Goal: Task Accomplishment & Management: Complete application form

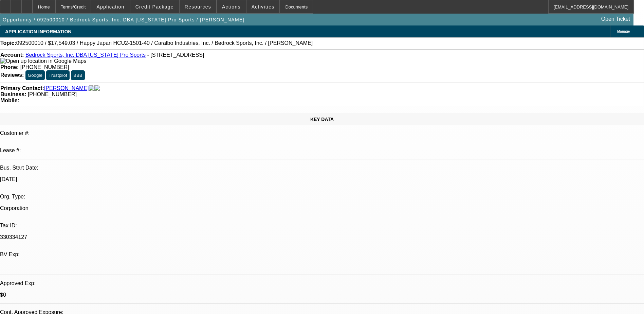
select select "0"
select select "2"
select select "0.1"
select select "4"
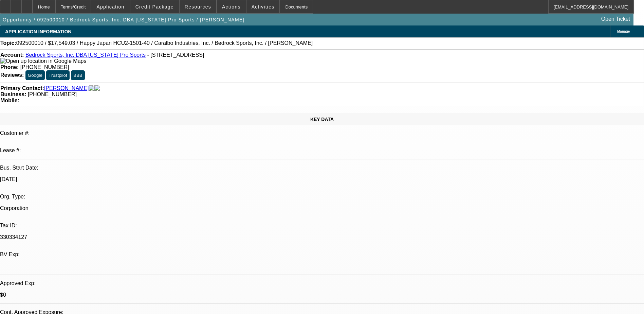
select select "0"
select select "2"
select select "0.1"
select select "4"
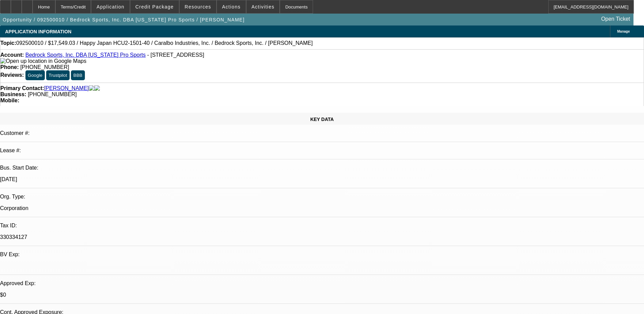
select select "0"
select select "2"
select select "0.1"
select select "4"
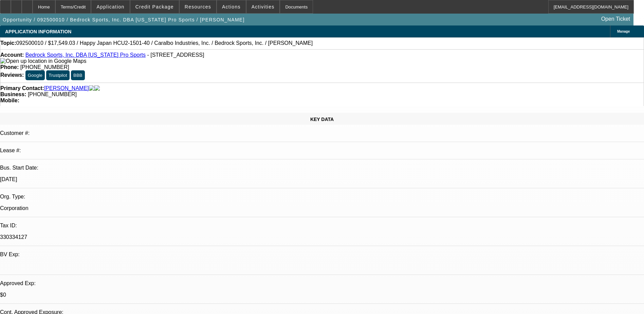
select select "0"
select select "2"
select select "0.1"
select select "4"
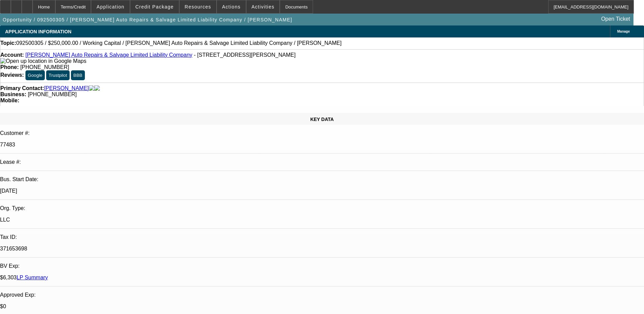
select select "0"
select select "2"
select select "0.1"
select select "4"
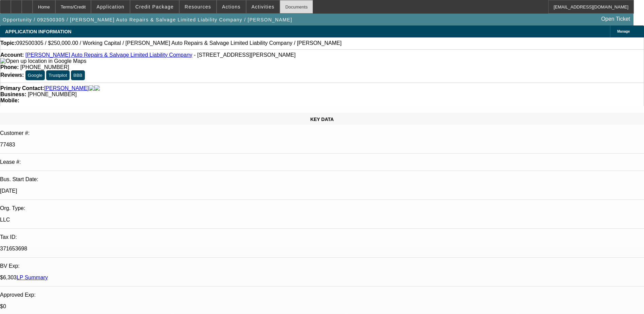
scroll to position [203, 0]
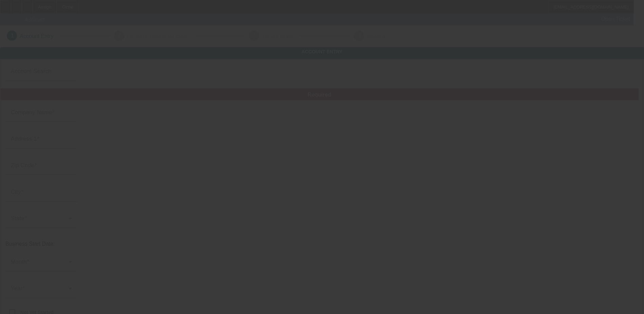
type input "Digital Communication Solutions"
type input "1006 Benstein Rd"
type input "48390"
type input "Commerce Township"
type input "[PHONE_NUMBER]"
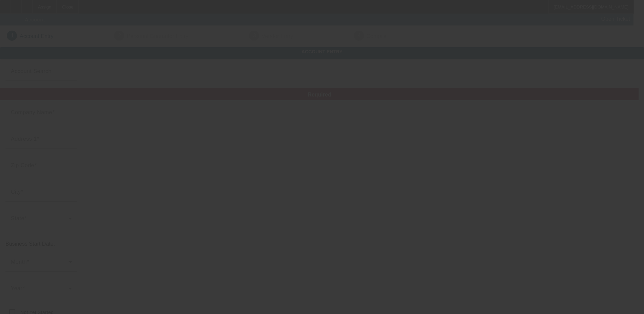
type input "Digital Communication Solutions"
type input "Ste 103"
type input "kent@technologiesbydcs.com"
type input "208057811"
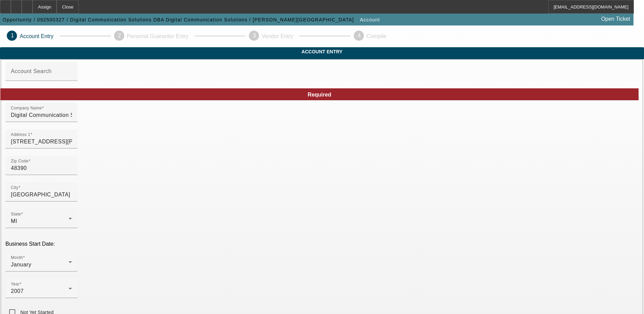
type input "9/15/2025"
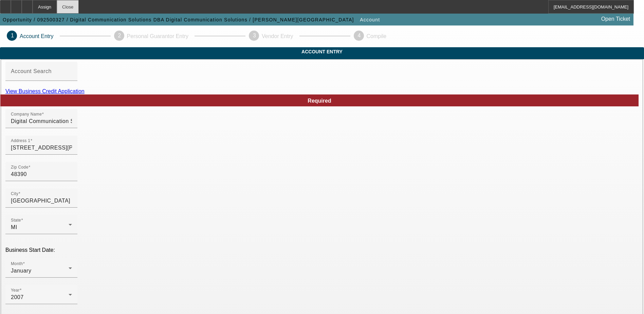
click at [79, 2] on div "Close" at bounding box center [68, 7] width 22 height 14
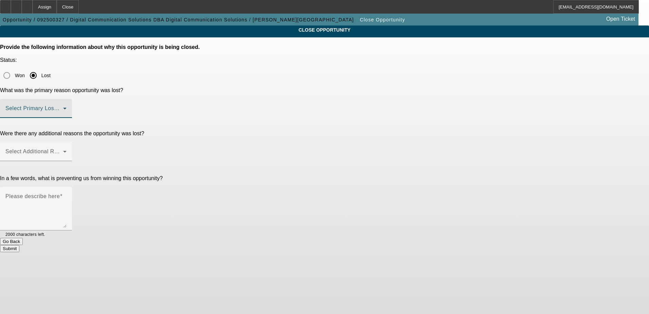
click at [63, 107] on span at bounding box center [34, 111] width 58 height 8
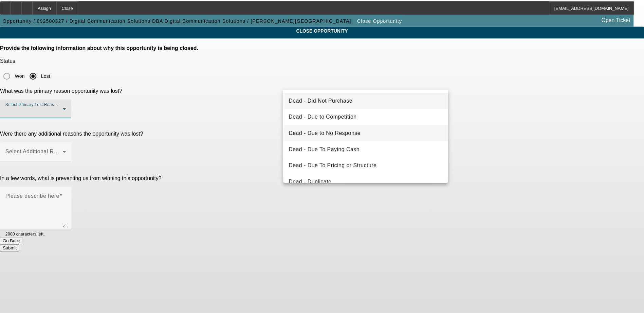
scroll to position [91, 0]
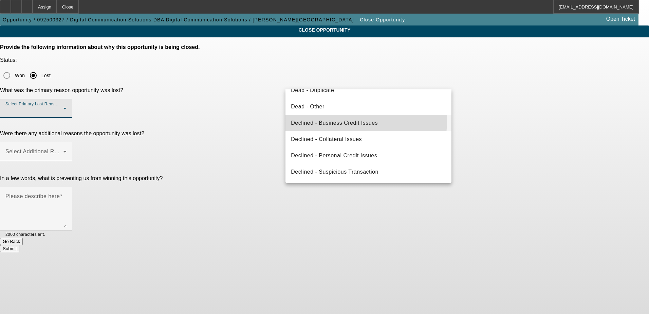
click at [351, 121] on span "Declined - Business Credit Issues" at bounding box center [334, 123] width 87 height 8
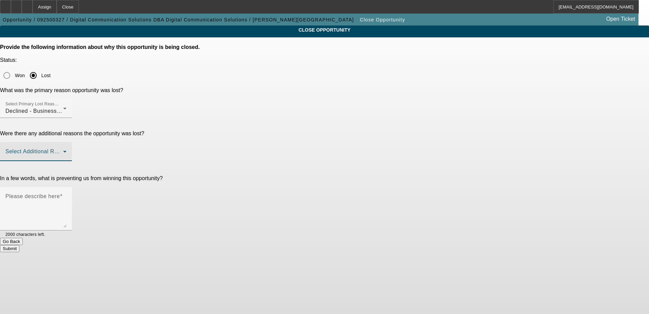
click at [63, 150] on span at bounding box center [34, 154] width 58 height 8
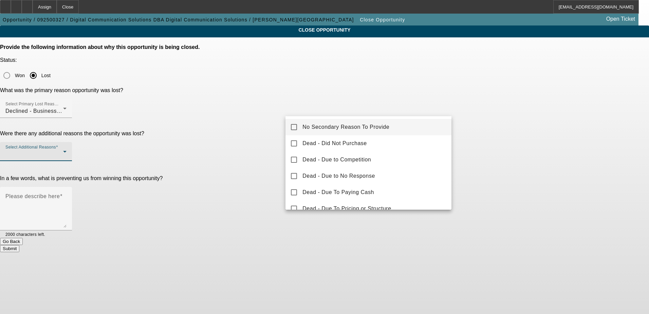
click at [290, 127] on mat-option "No Secondary Reason To Provide" at bounding box center [369, 127] width 166 height 16
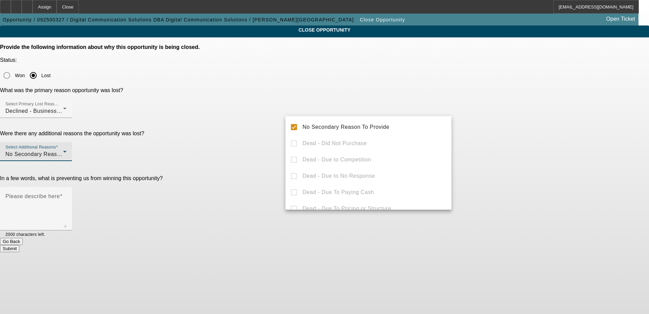
click at [262, 140] on div at bounding box center [324, 157] width 649 height 314
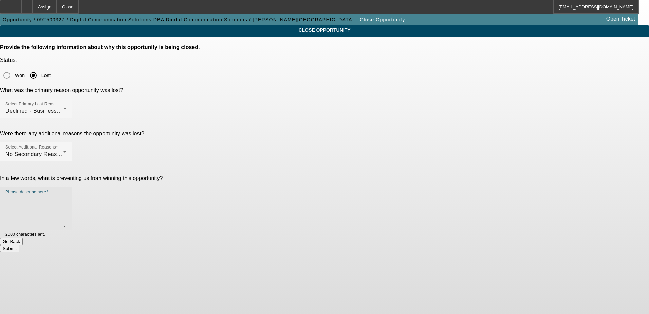
click at [67, 195] on textarea "Please describe here" at bounding box center [35, 211] width 61 height 33
click at [67, 195] on textarea "Reapplied through an existing do" at bounding box center [35, 211] width 61 height 33
type textarea "Reapplied through an existing DocuSign"
click at [19, 245] on button "Submit" at bounding box center [9, 248] width 19 height 7
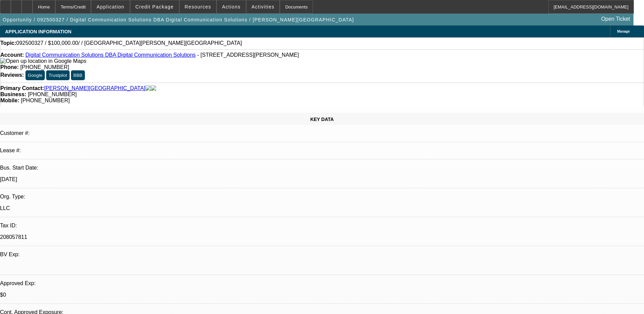
select select "0"
select select "2"
select select "0.1"
select select "4"
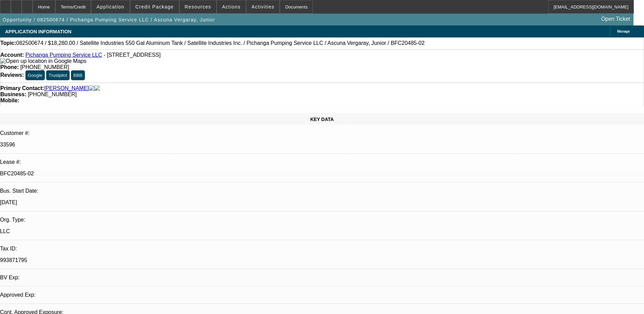
select select "0"
select select "2"
select select "0.1"
select select "0"
select select "2"
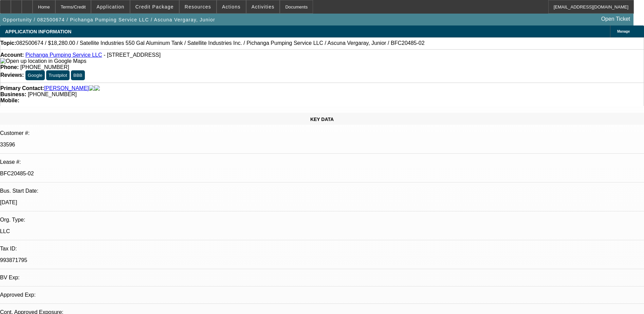
select select "0.1"
select select "1"
select select "2"
select select "4"
select select "1"
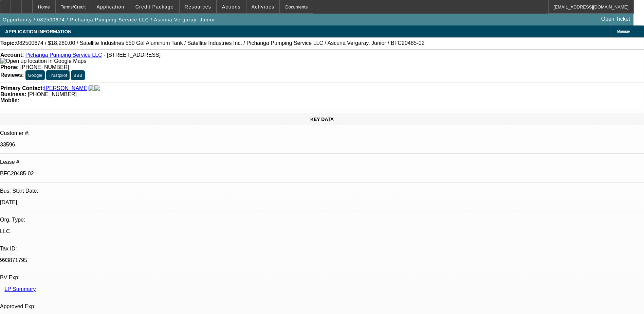
select select "2"
select select "4"
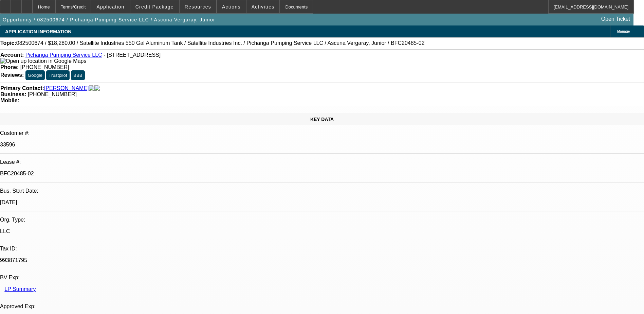
scroll to position [136, 0]
